Goal: Transaction & Acquisition: Purchase product/service

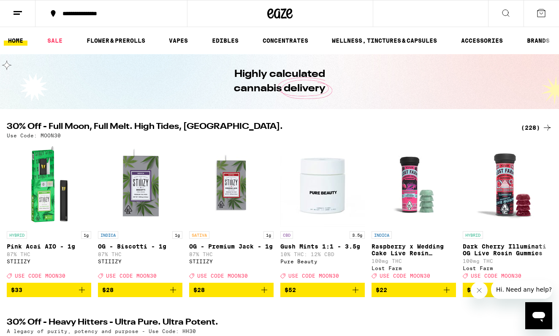
click at [533, 129] on div "(228)" at bounding box center [536, 128] width 31 height 10
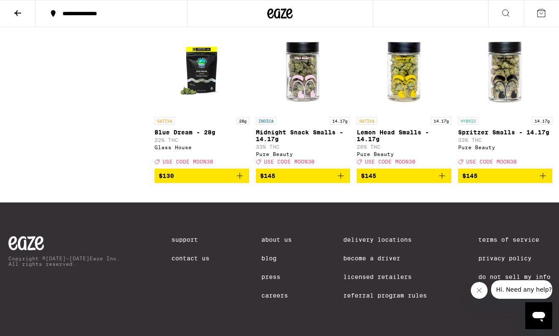
scroll to position [9352, 0]
click at [302, 113] on img "Open page for Midnight Snack Smalls - 14.17g from Pure Beauty" at bounding box center [303, 70] width 85 height 85
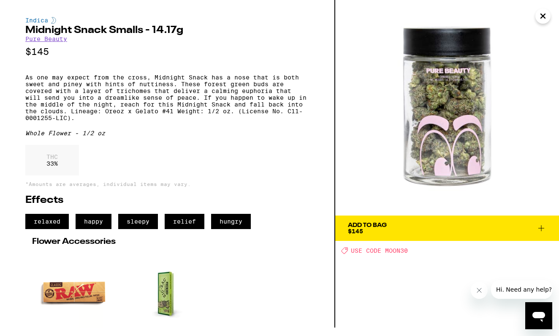
scroll to position [4, 0]
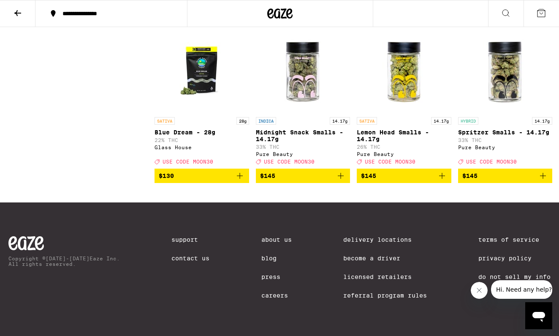
click at [507, 109] on img "Open page for Spritzer Smalls - 14.17g from Pure Beauty" at bounding box center [505, 70] width 85 height 85
click at [302, 181] on span "$145" at bounding box center [303, 176] width 86 height 10
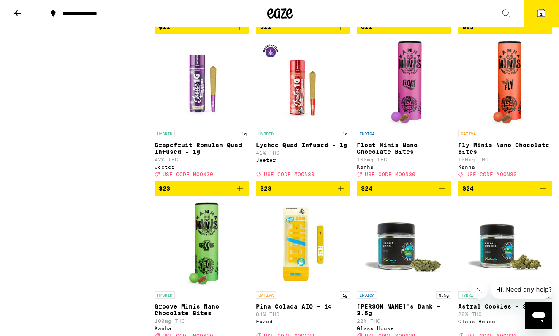
scroll to position [5876, 0]
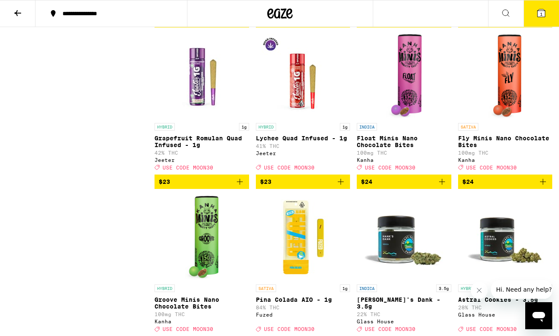
click at [218, 25] on span "$22" at bounding box center [202, 20] width 86 height 10
click at [241, 26] on icon "Increment" at bounding box center [242, 21] width 8 height 10
click at [545, 12] on icon at bounding box center [542, 13] width 8 height 8
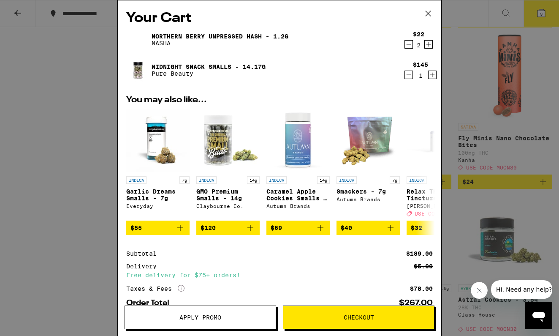
click at [220, 319] on span "Apply Promo" at bounding box center [201, 317] width 42 height 6
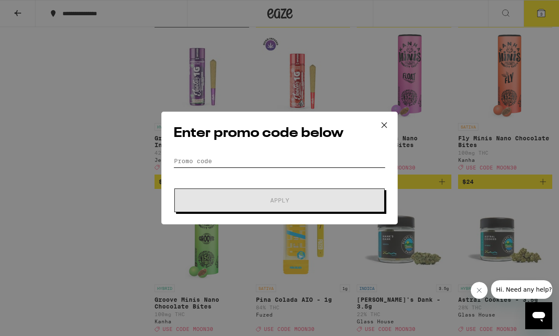
click at [270, 162] on input "Promo Code" at bounding box center [280, 161] width 212 height 13
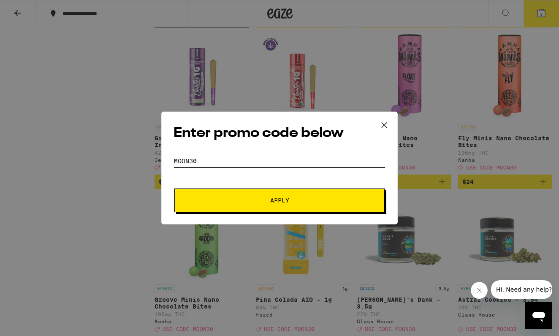
type input "MOON30"
click at [327, 199] on span "Apply" at bounding box center [280, 200] width 152 height 6
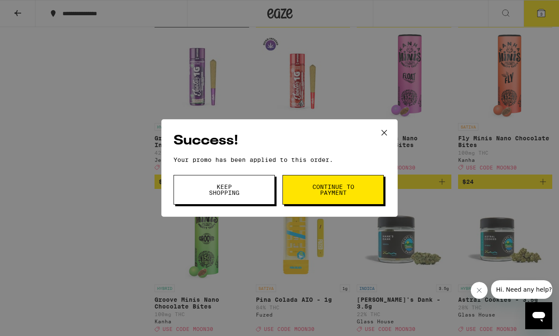
click at [343, 192] on span "Continue to payment" at bounding box center [333, 190] width 43 height 12
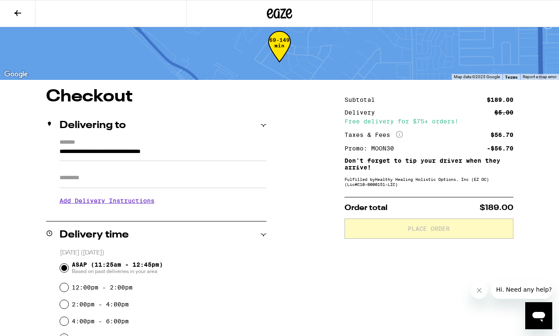
scroll to position [11, 0]
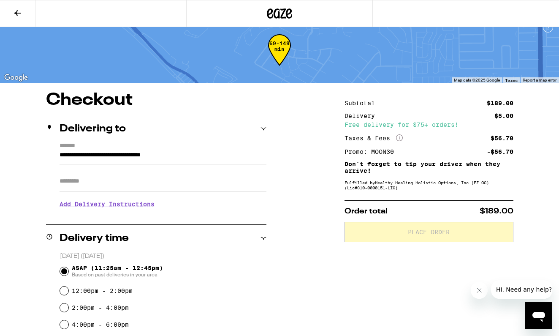
click at [16, 11] on icon at bounding box center [18, 13] width 10 height 10
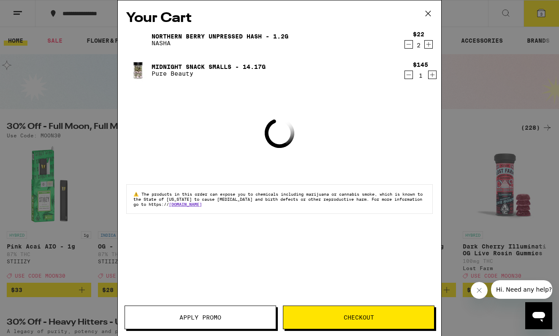
click at [431, 14] on icon at bounding box center [428, 13] width 13 height 13
